Goal: Transaction & Acquisition: Subscribe to service/newsletter

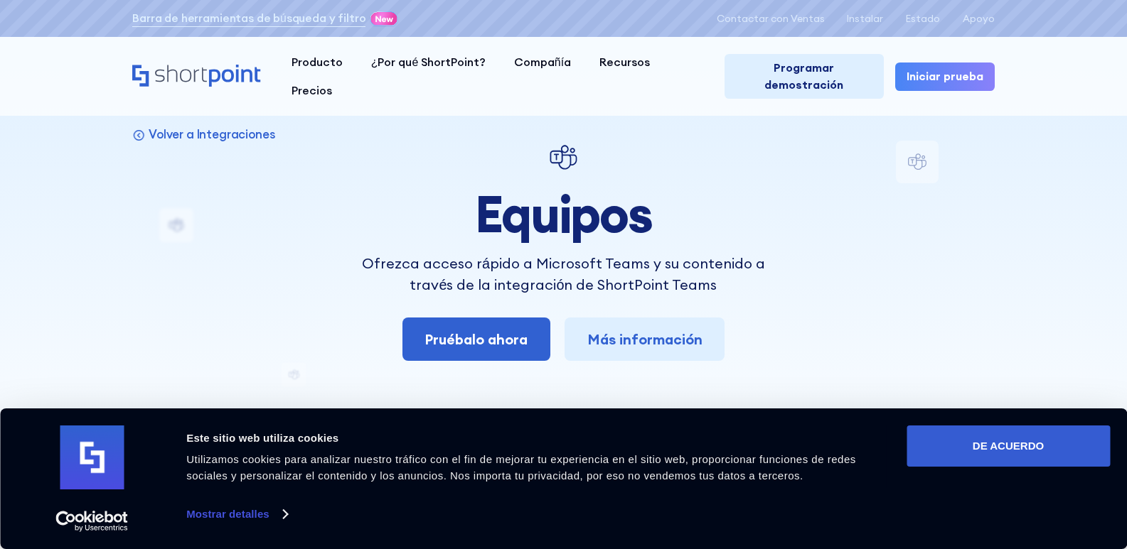
click at [1095, 106] on div at bounding box center [563, 274] width 1127 height 549
click at [525, 342] on font "Pruébalo ahora" at bounding box center [475, 340] width 103 height 18
click at [855, 159] on div "Volver a Integraciones Equipos Ofrezca acceso rápido a Microsoft Teams y su con…" at bounding box center [563, 523] width 862 height 764
click at [992, 16] on font "Apoyo" at bounding box center [978, 18] width 32 height 13
